Goal: Information Seeking & Learning: Learn about a topic

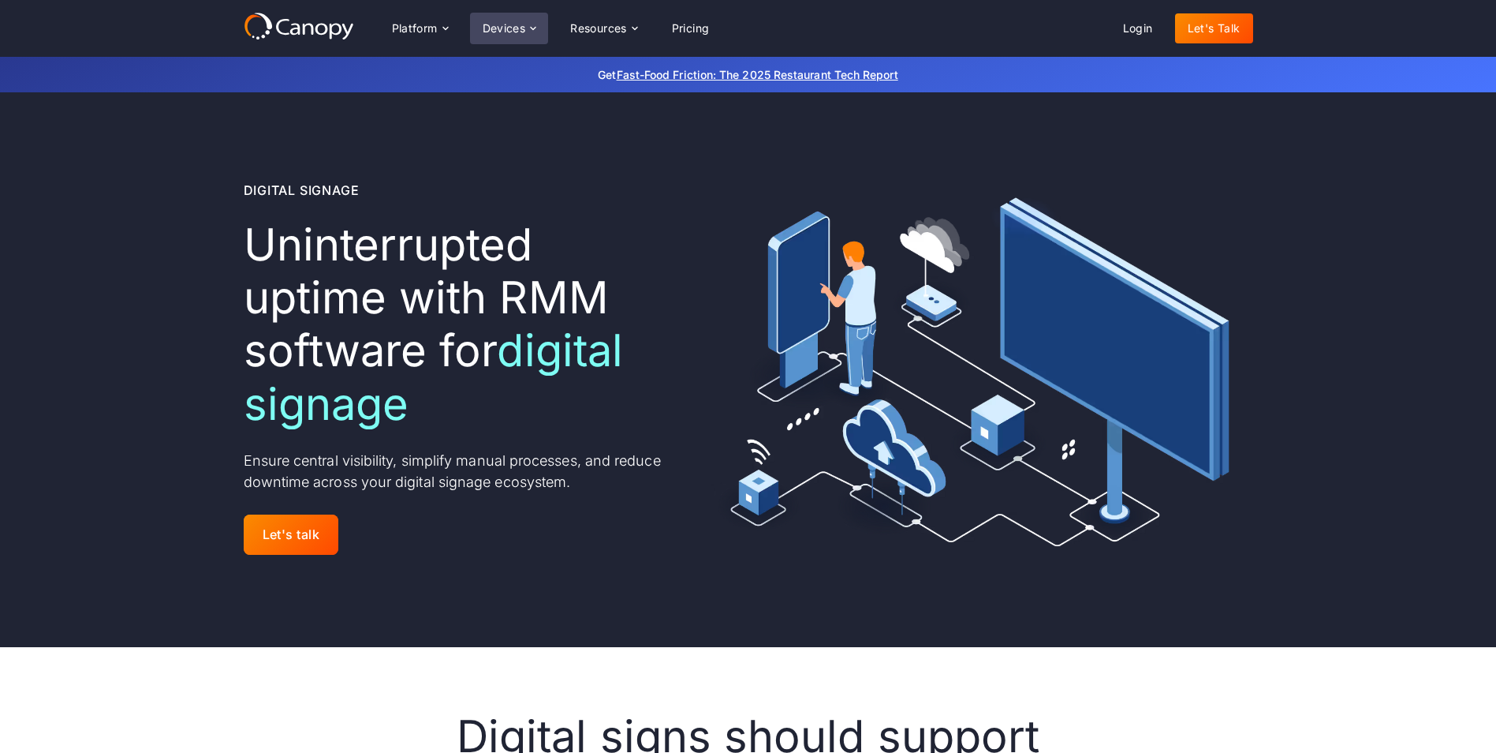
click at [507, 31] on div "Devices" at bounding box center [504, 28] width 43 height 11
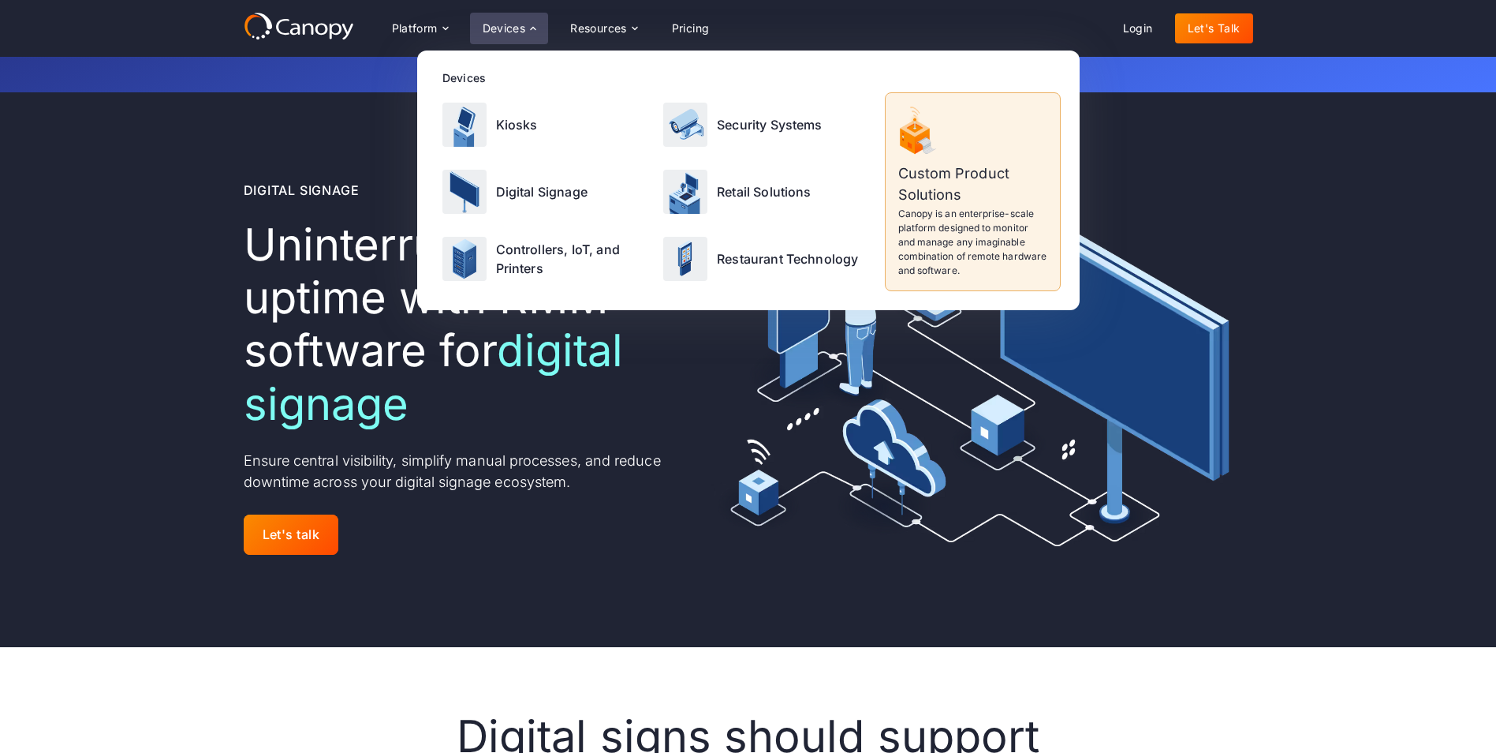
click at [777, 21] on div "Platform Platform Monitor A centralized view of your entire fleet Manage Remote…" at bounding box center [749, 28] width 1010 height 33
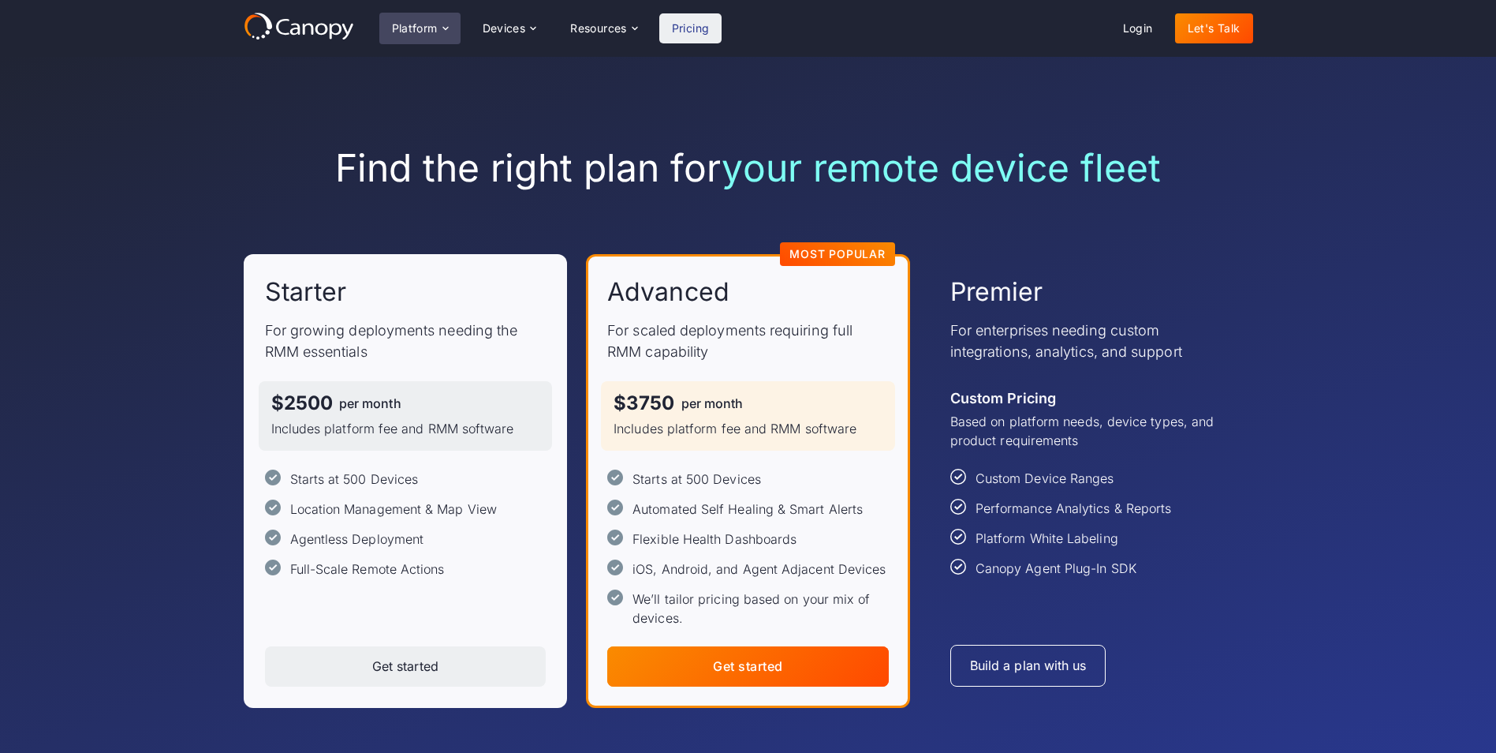
click at [420, 31] on div "Platform" at bounding box center [415, 28] width 46 height 11
